Goal: Task Accomplishment & Management: Manage account settings

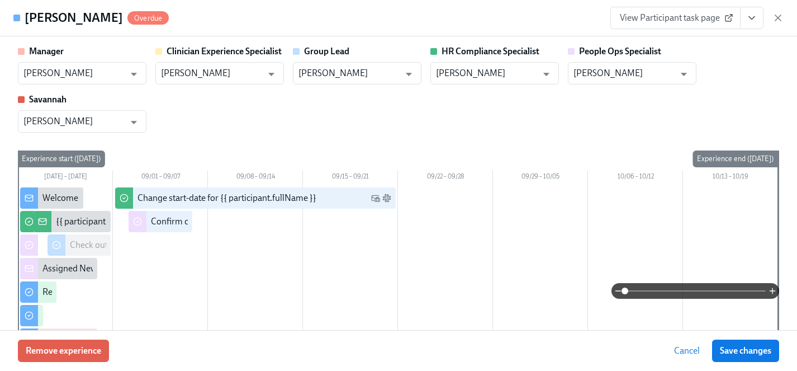
scroll to position [0, 14243]
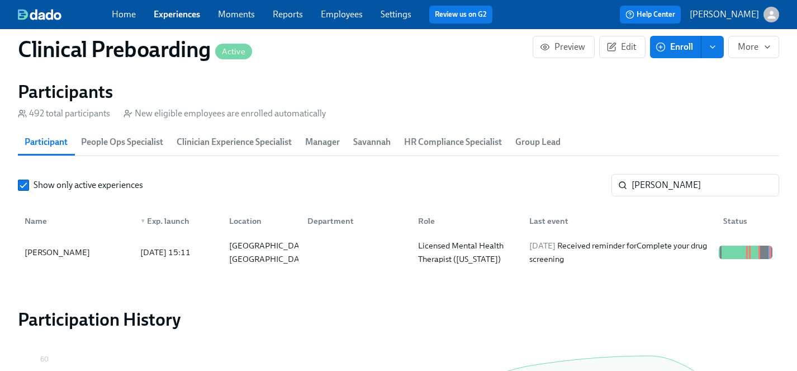
click at [183, 9] on link "Experiences" at bounding box center [177, 14] width 46 height 11
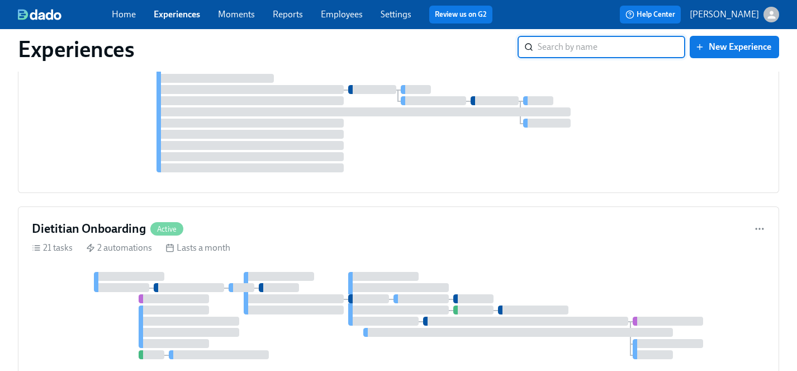
scroll to position [5314, 0]
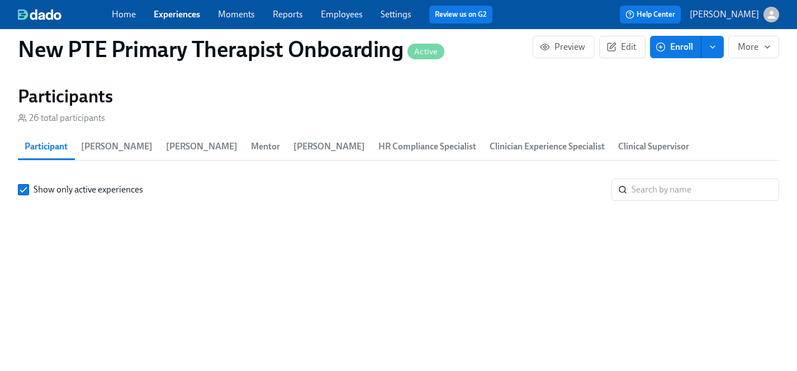
scroll to position [1071, 0]
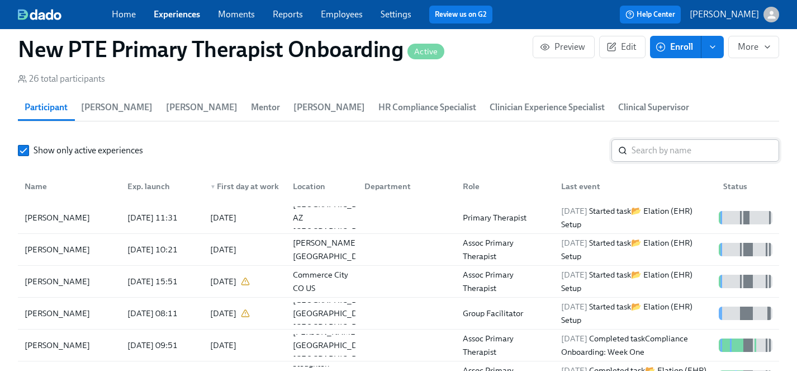
click at [677, 139] on input "search" at bounding box center [706, 150] width 148 height 22
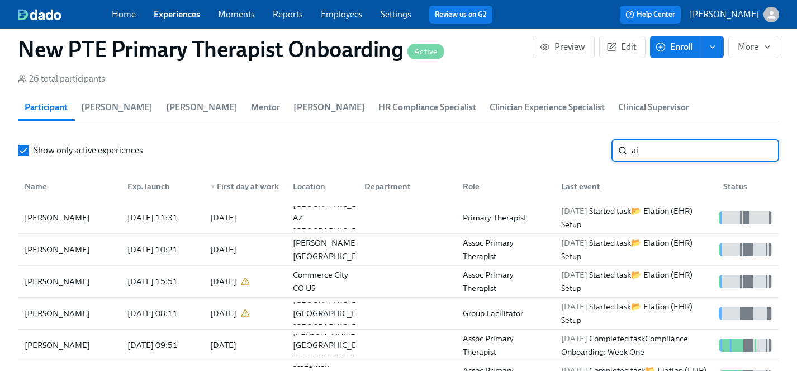
scroll to position [0, 4411]
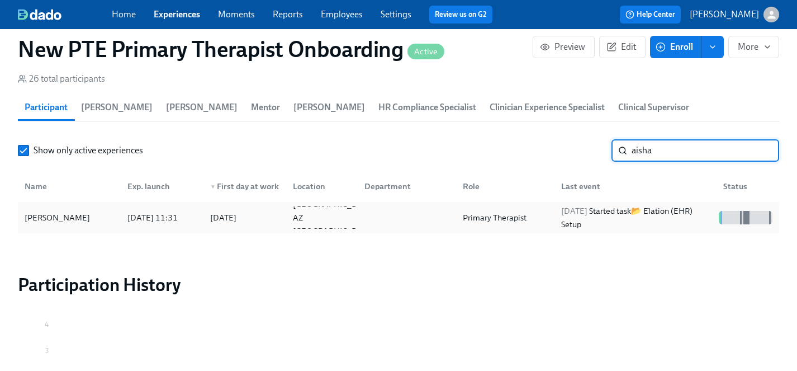
type input "aisha"
click at [60, 211] on div "[PERSON_NAME]" at bounding box center [57, 217] width 74 height 13
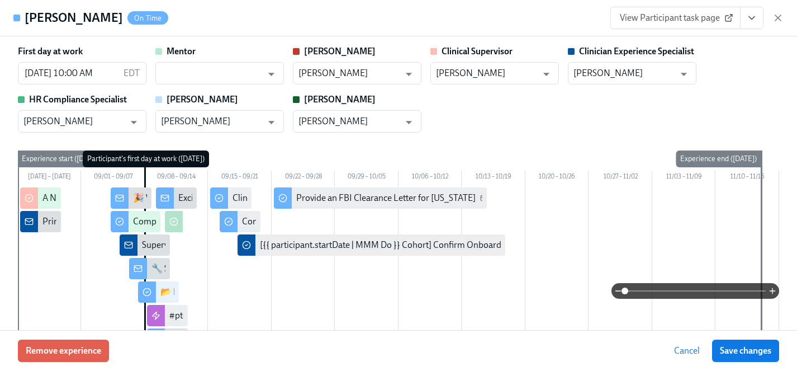
click at [686, 18] on span "View Participant task page" at bounding box center [675, 17] width 111 height 11
click at [655, 23] on link "View Participant task page" at bounding box center [675, 18] width 130 height 22
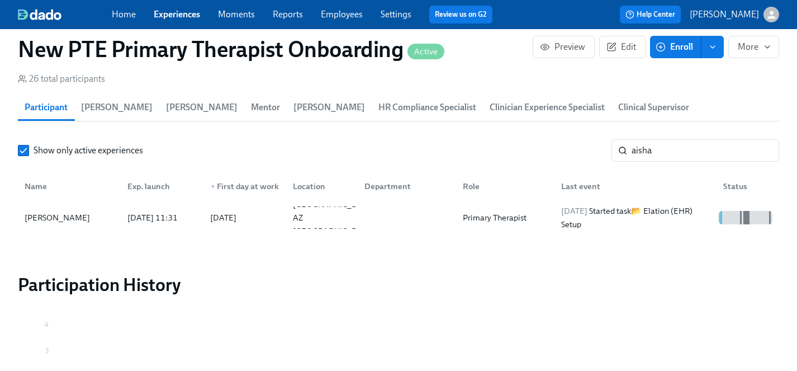
click at [173, 15] on link "Experiences" at bounding box center [177, 14] width 46 height 11
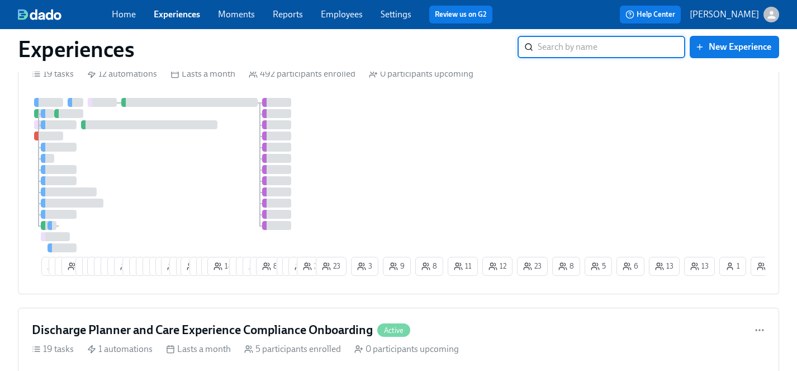
scroll to position [1252, 0]
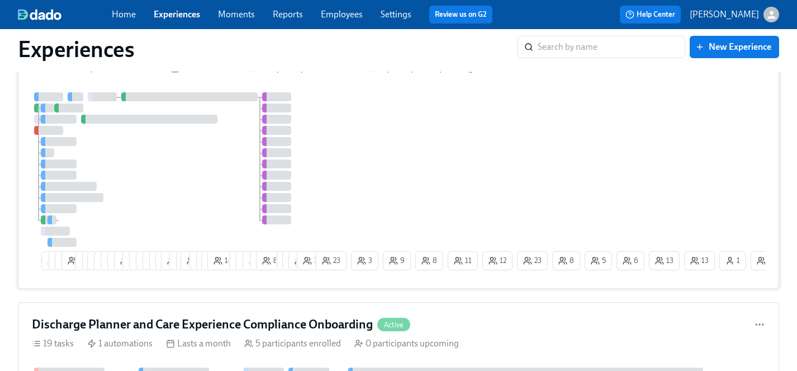
click at [198, 170] on div at bounding box center [173, 169] width 282 height 154
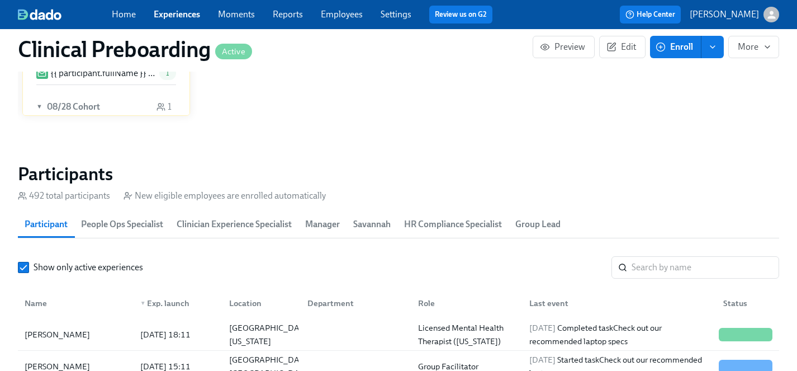
scroll to position [1159, 0]
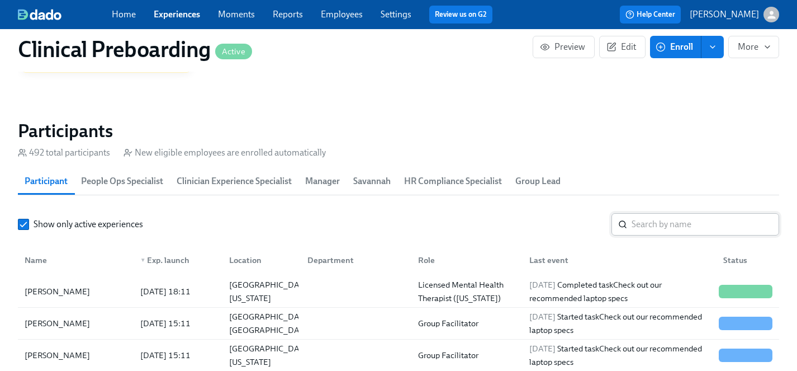
click at [663, 223] on input "search" at bounding box center [706, 224] width 148 height 22
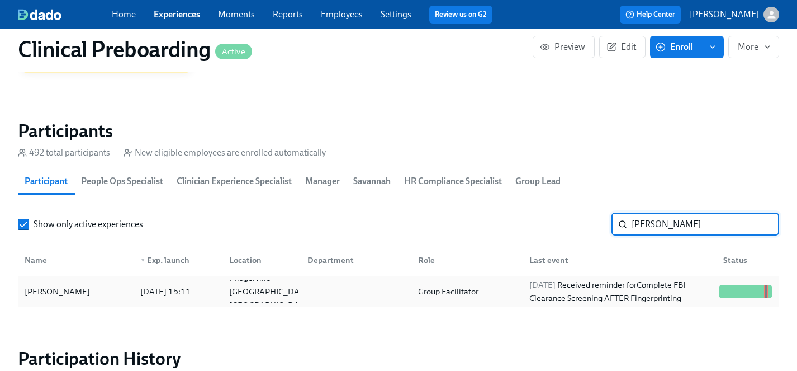
type input "[PERSON_NAME]"
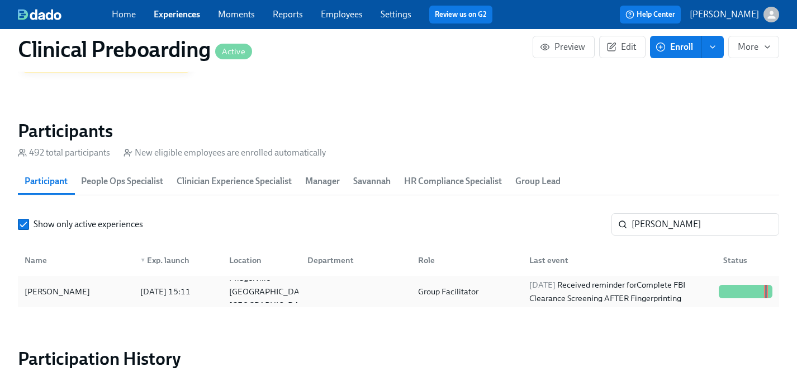
click at [54, 289] on div "[PERSON_NAME]" at bounding box center [57, 291] width 74 height 13
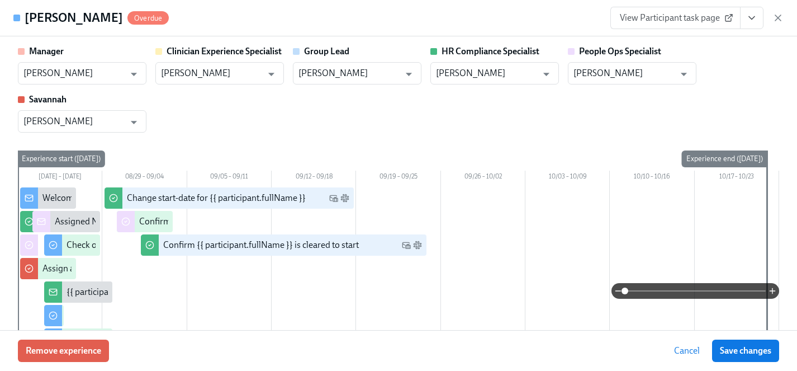
click at [749, 18] on icon "View task page" at bounding box center [751, 17] width 11 height 11
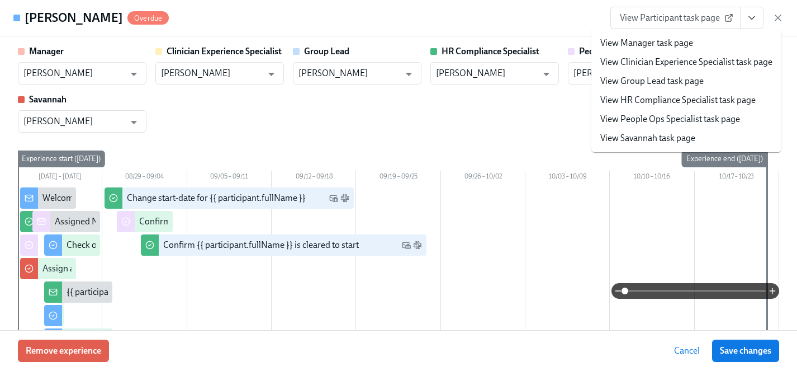
click at [644, 99] on link "View HR Compliance Specialist task page" at bounding box center [677, 100] width 155 height 12
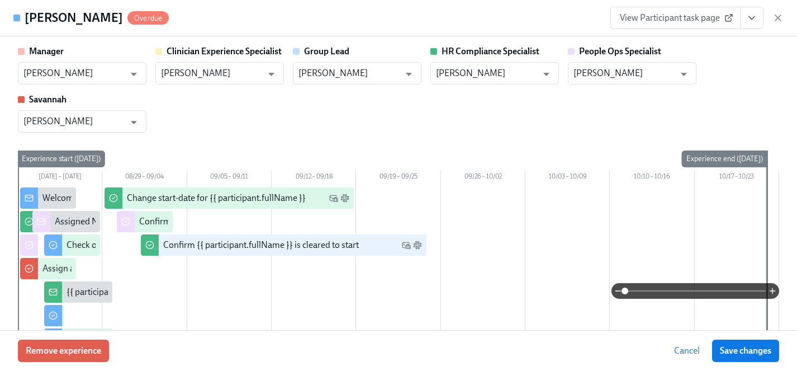
scroll to position [0, 14243]
click at [751, 18] on icon "View task page" at bounding box center [752, 18] width 6 height 3
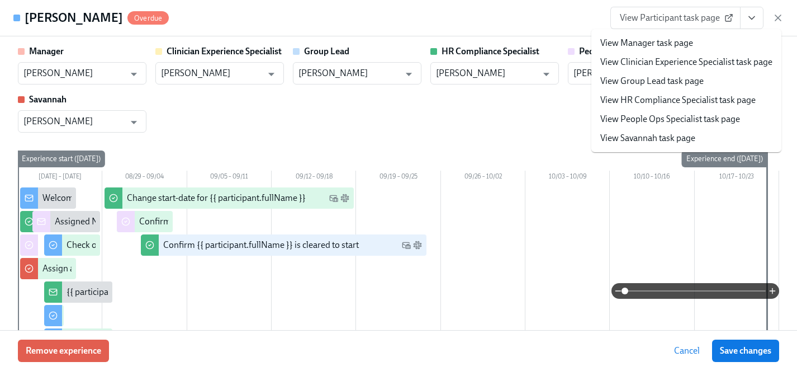
click at [567, 112] on div "Manager [PERSON_NAME] ​ Clinician Experience Specialist [PERSON_NAME] ​ Group L…" at bounding box center [398, 88] width 761 height 87
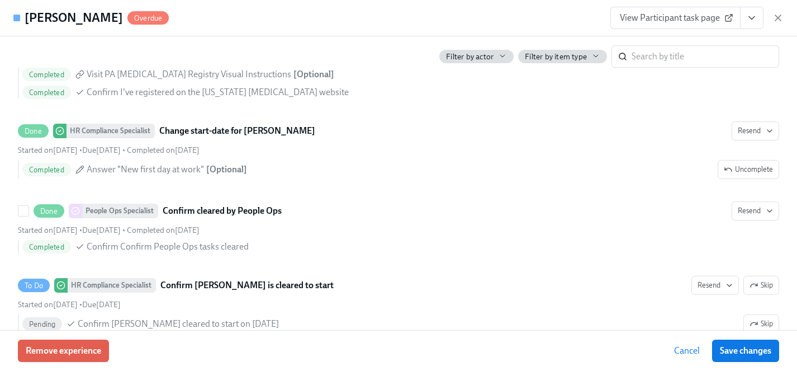
scroll to position [2344, 0]
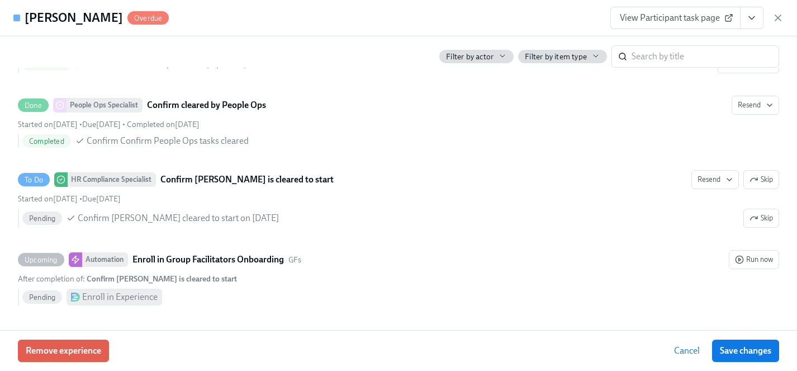
click at [759, 14] on button "View task page" at bounding box center [751, 18] width 23 height 22
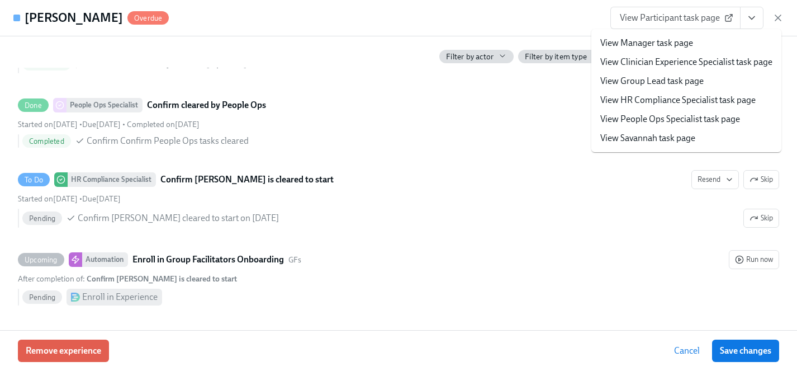
click at [666, 101] on link "View HR Compliance Specialist task page" at bounding box center [677, 100] width 155 height 12
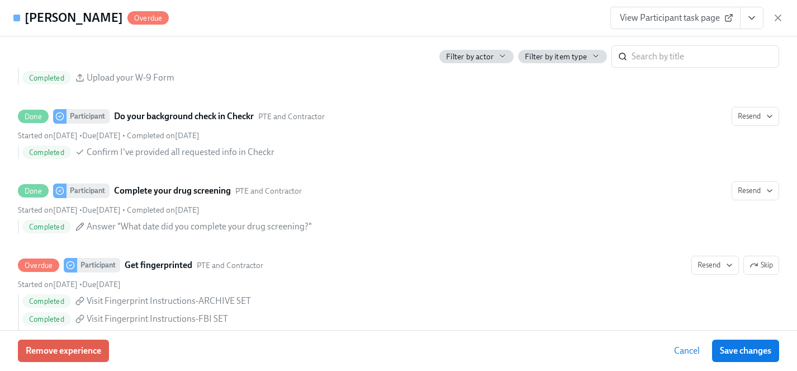
scroll to position [1292, 0]
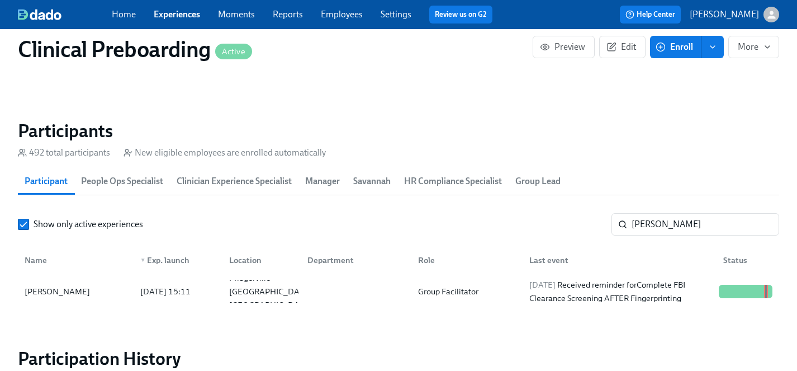
click at [183, 14] on link "Experiences" at bounding box center [177, 14] width 46 height 11
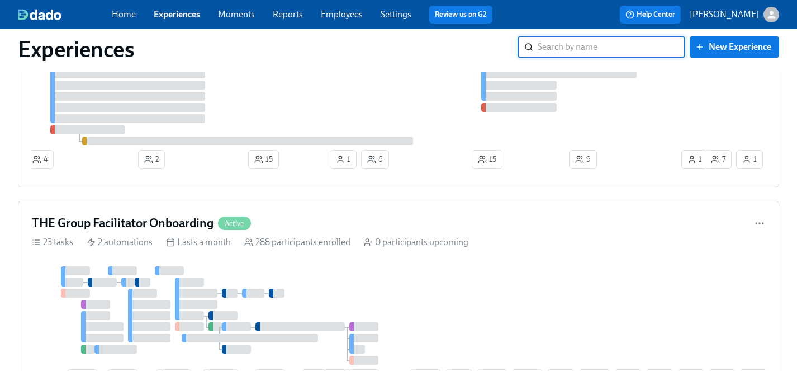
scroll to position [3716, 0]
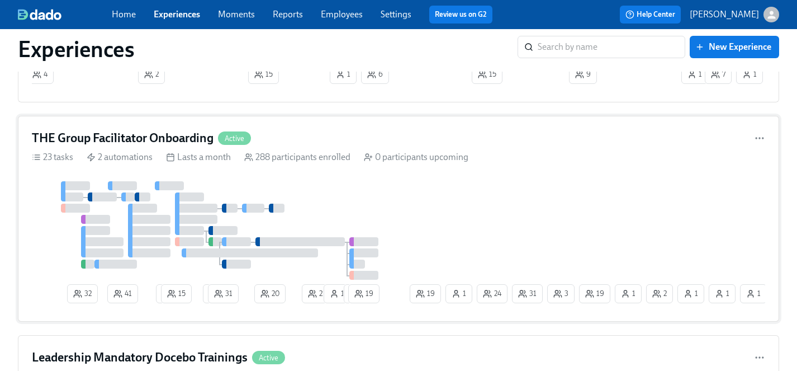
click at [461, 231] on div "32 41 2 15 2 31 20 21 1 1 19 19 31 1 3 2 1 1 24 19 1 1" at bounding box center [398, 244] width 733 height 126
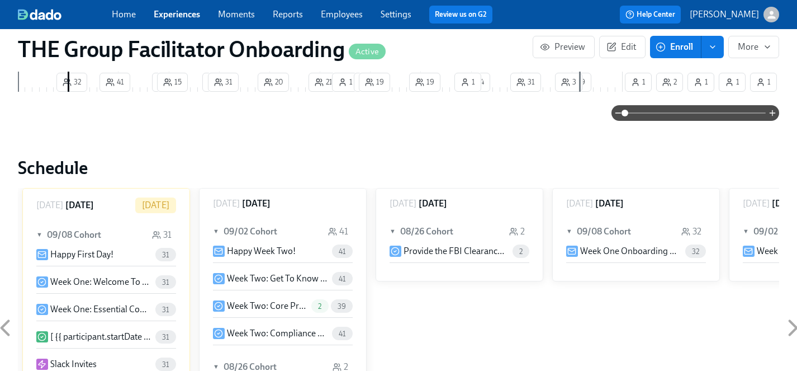
scroll to position [917, 0]
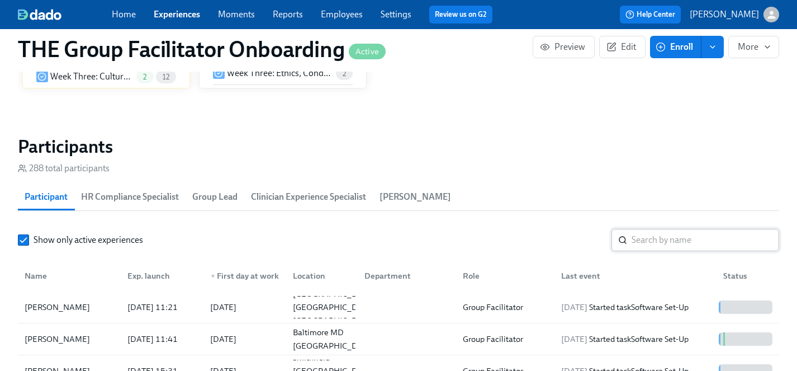
click at [670, 243] on input "search" at bounding box center [706, 240] width 148 height 22
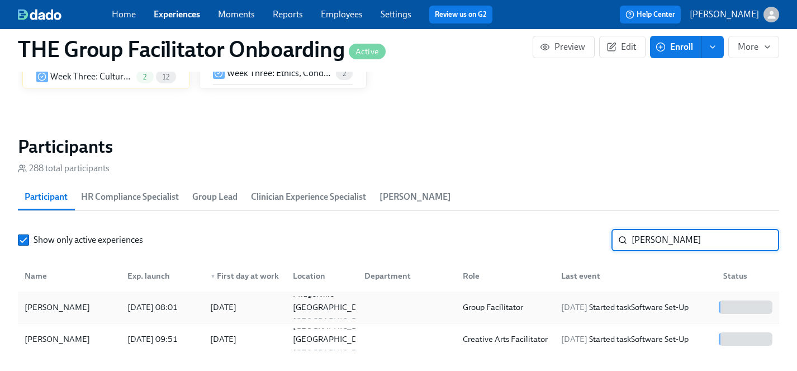
click at [52, 306] on div "[PERSON_NAME]" at bounding box center [57, 306] width 74 height 13
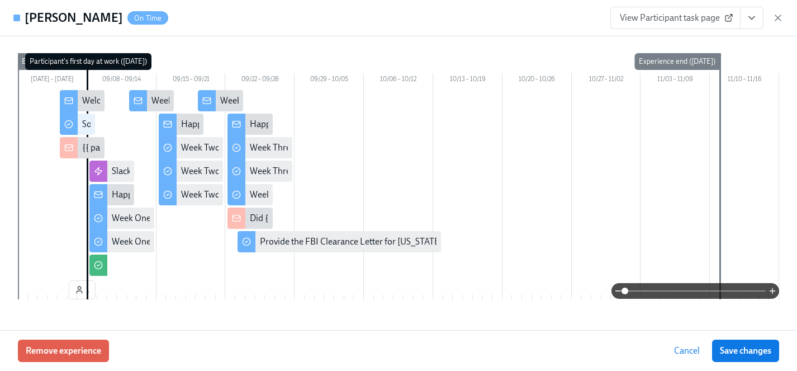
scroll to position [0, 18659]
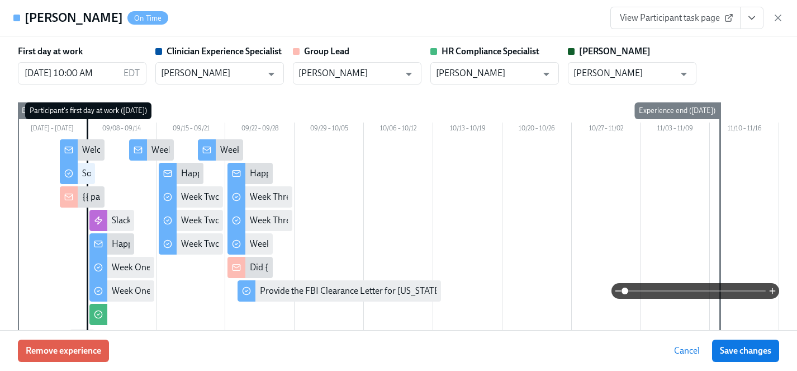
type input "may"
click at [753, 355] on span "Save changes" at bounding box center [745, 350] width 51 height 11
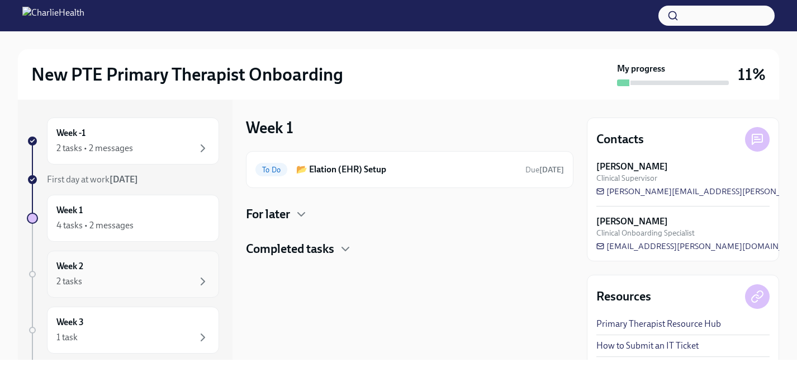
click at [104, 278] on div "2 tasks" at bounding box center [132, 280] width 153 height 13
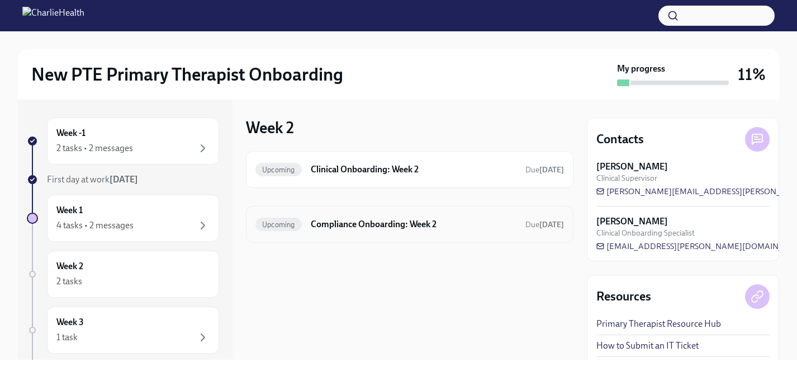
click at [393, 221] on h6 "Compliance Onboarding: Week 2" at bounding box center [414, 224] width 206 height 12
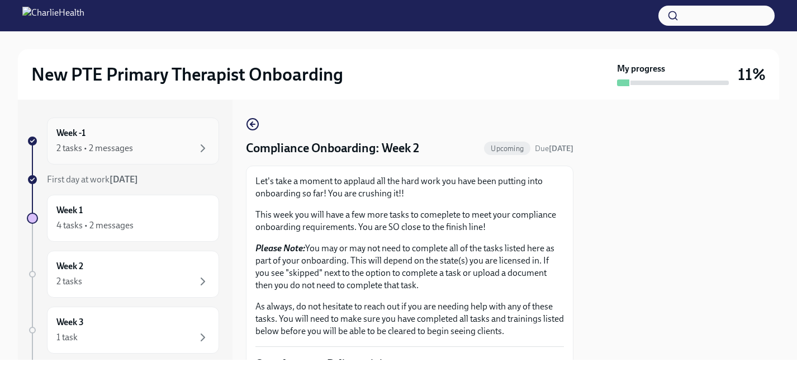
click at [119, 153] on div "2 tasks • 2 messages" at bounding box center [94, 148] width 77 height 12
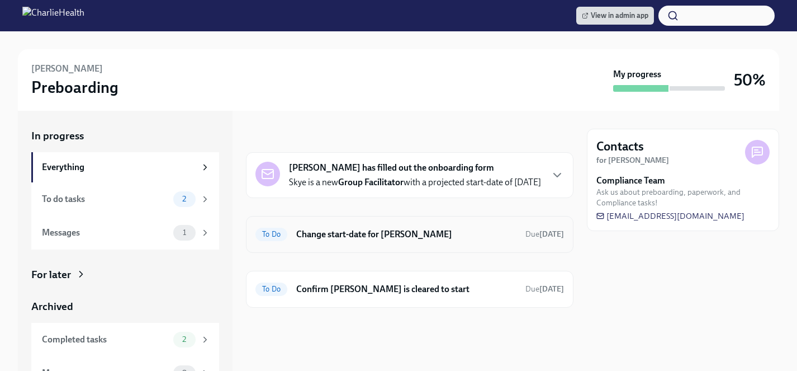
click at [362, 240] on h6 "Change start-date for Skye Mayes" at bounding box center [406, 234] width 220 height 12
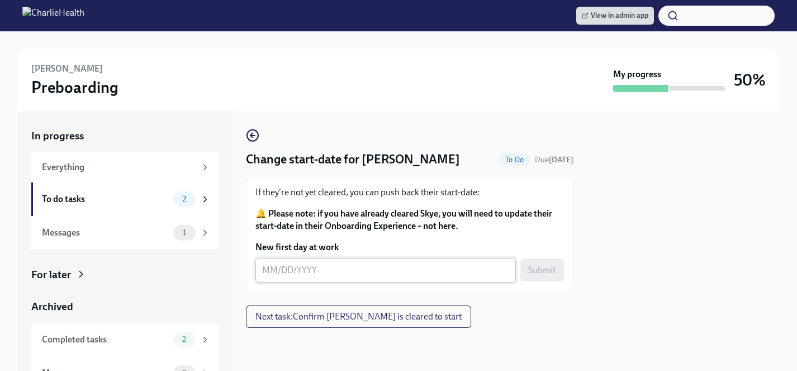
click at [296, 269] on textarea "New first day at work" at bounding box center [385, 269] width 247 height 13
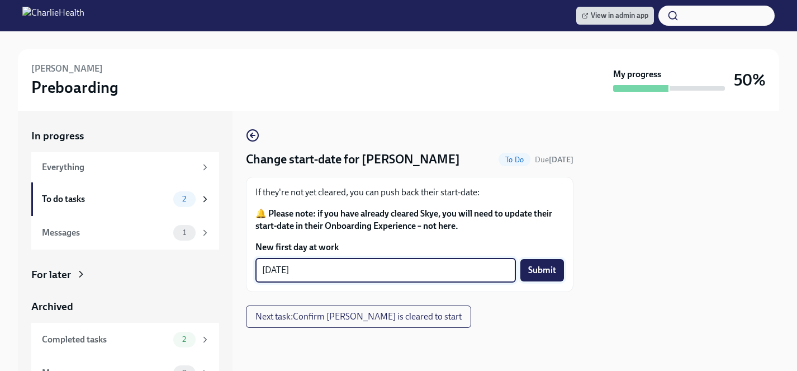
type textarea "09/08/2025"
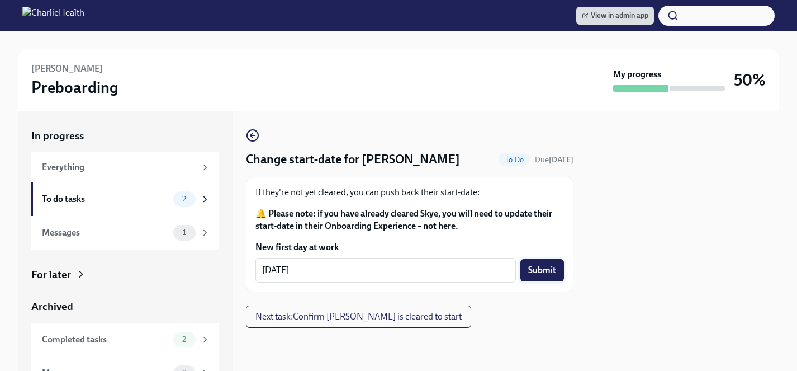
click at [540, 271] on span "Submit" at bounding box center [542, 269] width 28 height 11
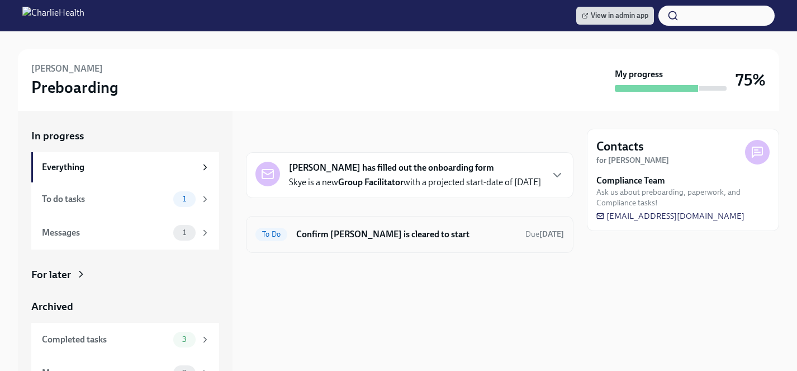
click at [371, 240] on h6 "Confirm [PERSON_NAME] is cleared to start" at bounding box center [406, 234] width 220 height 12
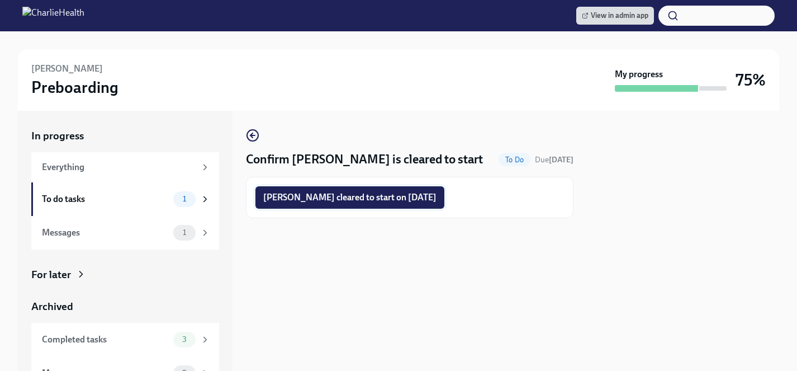
click at [326, 194] on span "Skye Mayes cleared to start on 09/08/2025" at bounding box center [349, 197] width 173 height 11
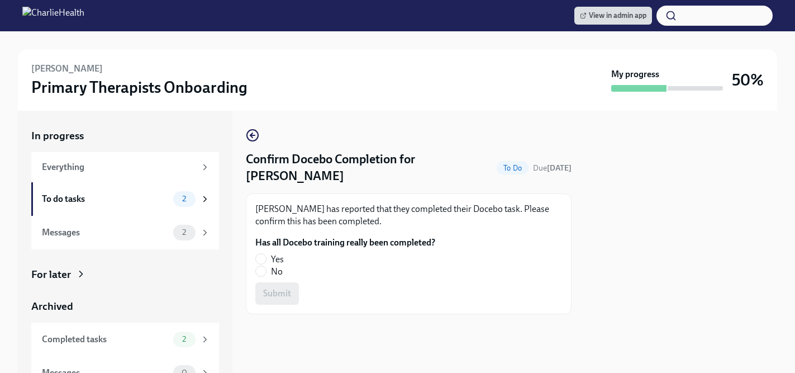
click at [278, 253] on span "Yes" at bounding box center [277, 259] width 13 height 12
click at [266, 254] on input "Yes" at bounding box center [261, 259] width 10 height 10
radio input "true"
click at [278, 282] on button "Submit" at bounding box center [277, 293] width 44 height 22
